Goal: Entertainment & Leisure: Consume media (video, audio)

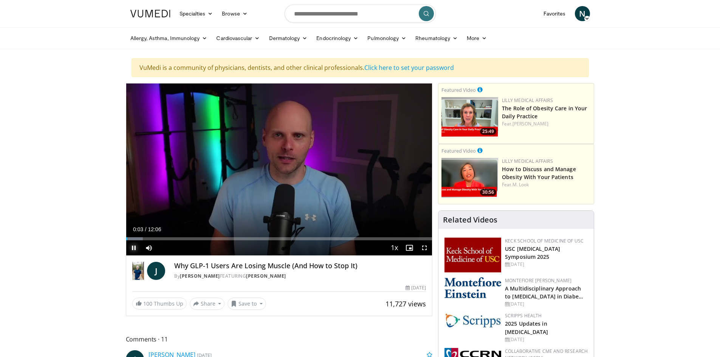
click at [135, 246] on span "Video Player" at bounding box center [133, 247] width 15 height 15
click at [586, 13] on span "N" at bounding box center [582, 13] width 15 height 15
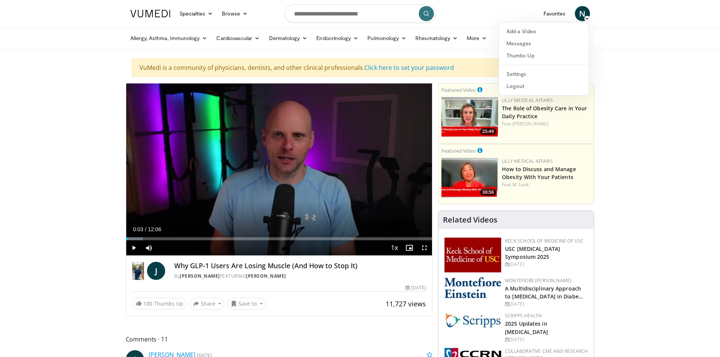
click at [626, 17] on header "Specialties Adult & Family Medicine Allergy, [MEDICAL_DATA], Immunology Anesthe…" at bounding box center [360, 24] width 720 height 49
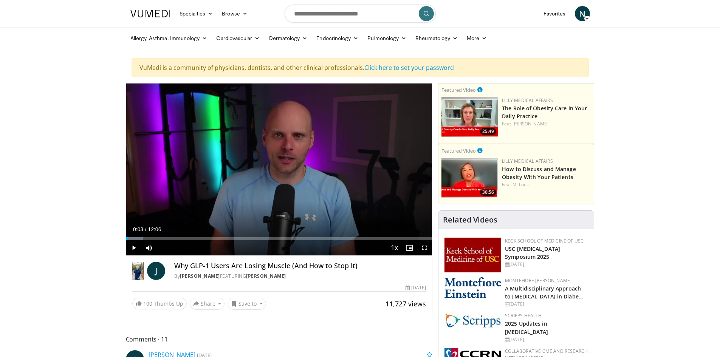
click at [587, 18] on icon at bounding box center [586, 18] width 5 height 5
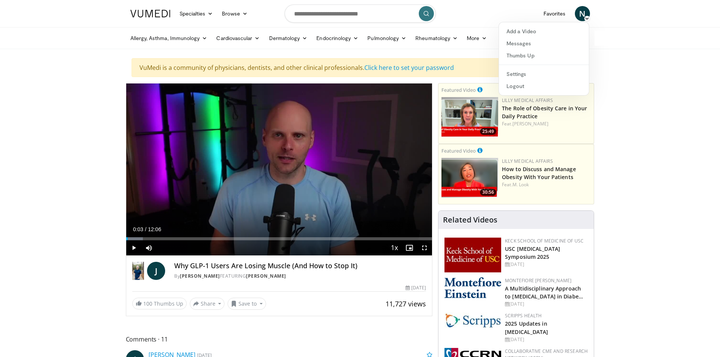
click at [587, 18] on icon at bounding box center [586, 18] width 5 height 5
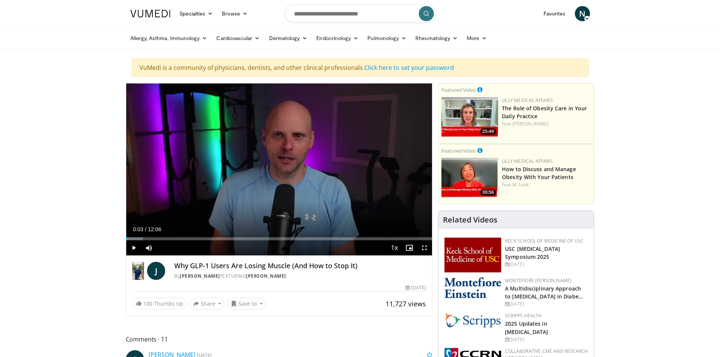
click at [582, 12] on span "N" at bounding box center [582, 13] width 15 height 15
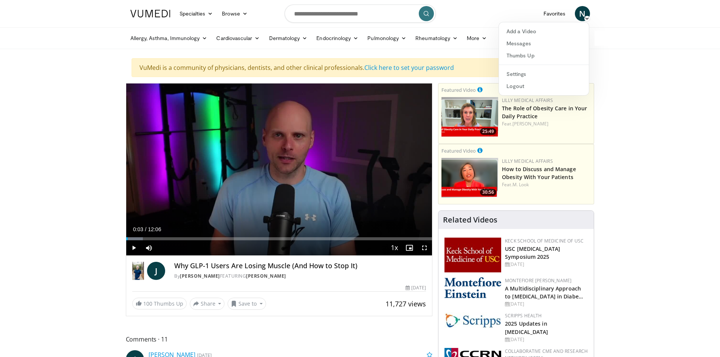
click at [582, 12] on span "N" at bounding box center [582, 13] width 15 height 15
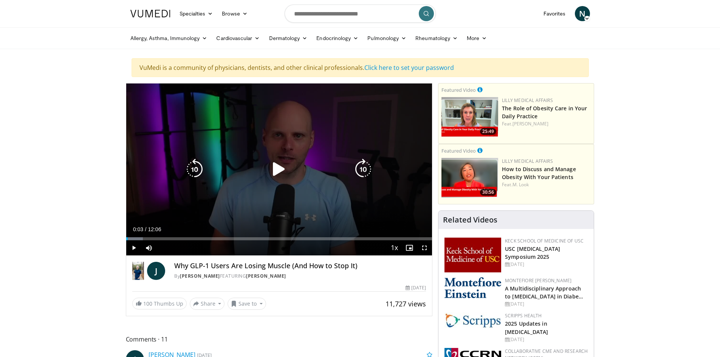
click at [274, 171] on icon "Video Player" at bounding box center [278, 169] width 21 height 21
click at [275, 166] on icon "Video Player" at bounding box center [278, 169] width 21 height 21
click at [283, 169] on icon "Video Player" at bounding box center [278, 169] width 21 height 21
click at [255, 182] on div "10 seconds Tap to unmute" at bounding box center [279, 169] width 306 height 172
click at [266, 193] on div "10 seconds Tap to unmute" at bounding box center [279, 169] width 306 height 172
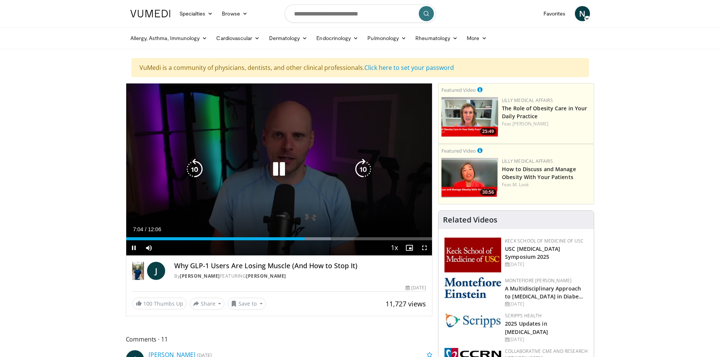
click at [277, 170] on icon "Video Player" at bounding box center [278, 169] width 21 height 21
click at [280, 170] on icon "Video Player" at bounding box center [278, 169] width 21 height 21
click at [277, 165] on icon "Video Player" at bounding box center [278, 169] width 21 height 21
click at [273, 167] on icon "Video Player" at bounding box center [278, 169] width 21 height 21
